Goal: Navigation & Orientation: Find specific page/section

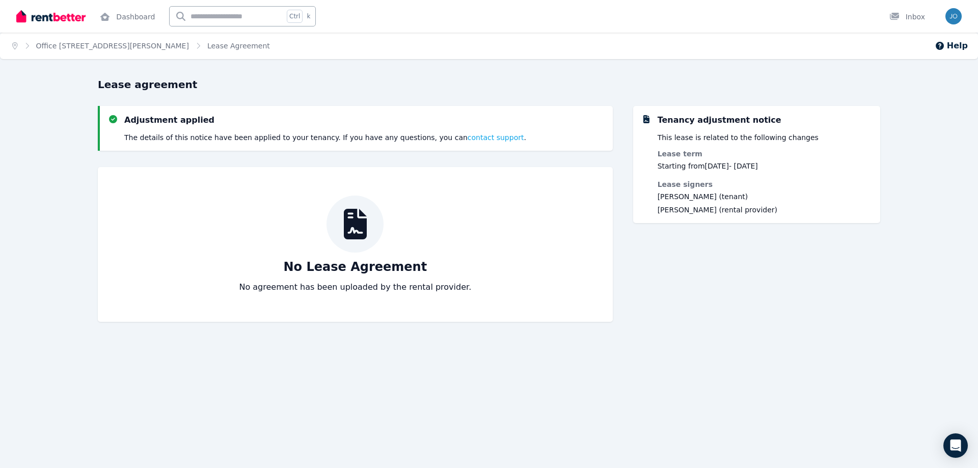
click at [676, 293] on div "Tenancy adjustment notice This lease is related to the following changes Lease …" at bounding box center [756, 219] width 247 height 226
click at [790, 291] on div "Tenancy adjustment notice This lease is related to the following changes Lease …" at bounding box center [756, 219] width 247 height 226
click at [722, 276] on div "Tenancy adjustment notice This lease is related to the following changes Lease …" at bounding box center [756, 219] width 247 height 226
click at [55, 47] on link "Office [STREET_ADDRESS][PERSON_NAME]" at bounding box center [112, 46] width 153 height 8
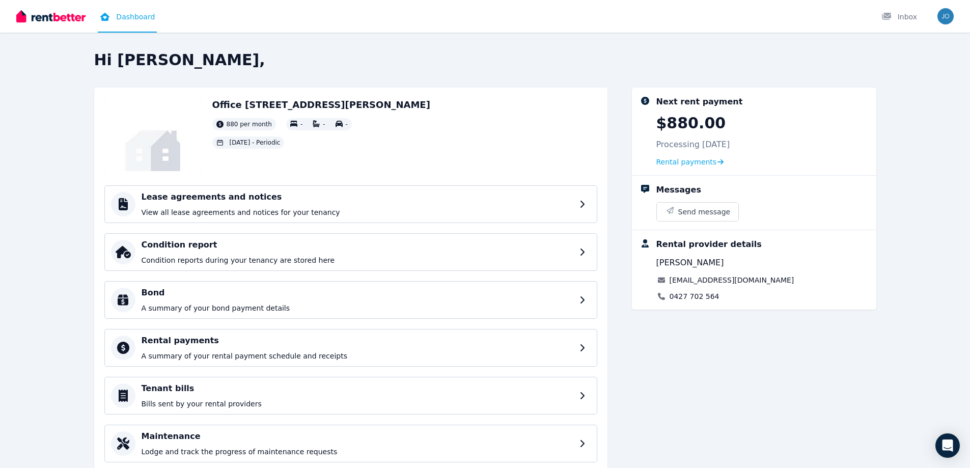
click at [743, 278] on link "[EMAIL_ADDRESS][DOMAIN_NAME]" at bounding box center [732, 280] width 125 height 10
click at [191, 191] on h4 "Lease agreements and notices" at bounding box center [360, 197] width 436 height 12
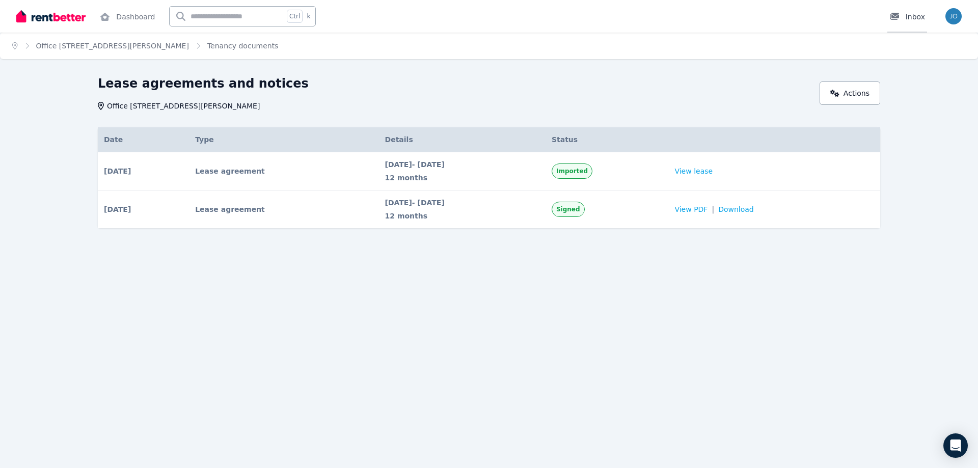
click at [909, 23] on link "Inbox" at bounding box center [907, 16] width 40 height 33
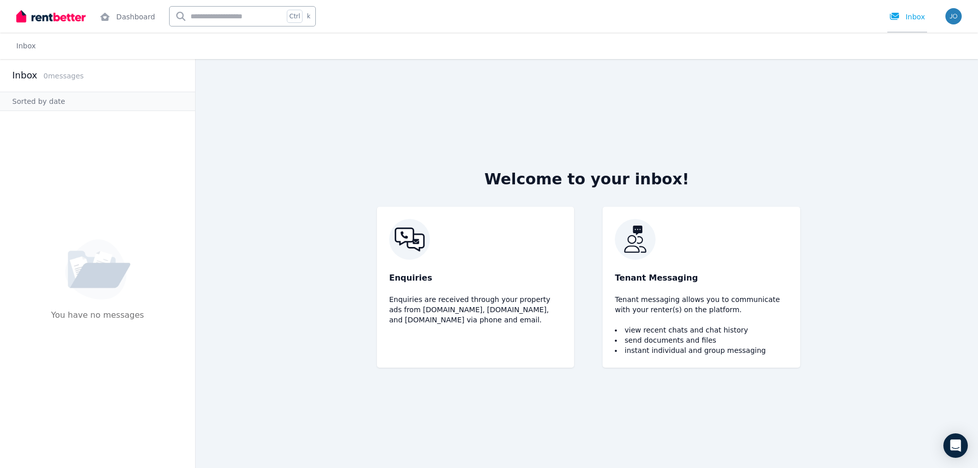
click at [904, 18] on div at bounding box center [897, 17] width 16 height 10
click at [77, 18] on img at bounding box center [50, 16] width 69 height 15
